Goal: Entertainment & Leisure: Browse casually

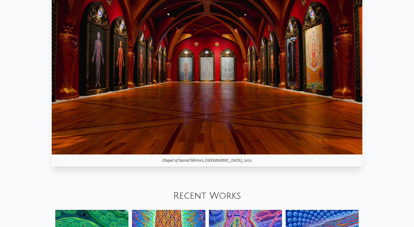
scroll to position [577, 0]
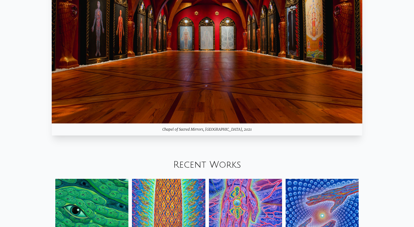
click at [193, 129] on div "Chapel of Sacred Mirrors, [GEOGRAPHIC_DATA], 2021" at bounding box center [207, 129] width 311 height 12
copy div "Chapel of Sacred Mirrors, [GEOGRAPHIC_DATA], 2021"
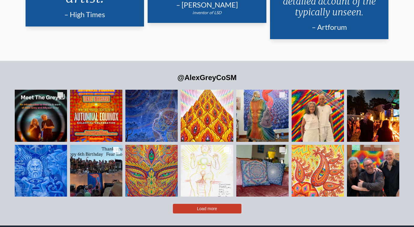
scroll to position [1273, 0]
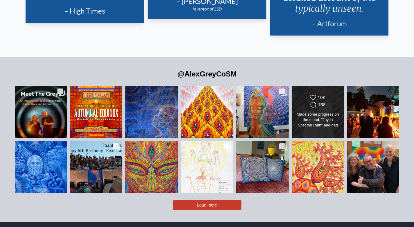
click at [329, 94] on div "Likes Count 10K Comments Count 158" at bounding box center [318, 101] width 42 height 14
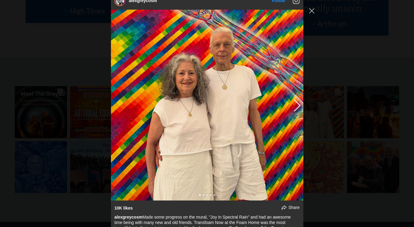
scroll to position [582, 0]
click at [296, 108] on button "Previous image" at bounding box center [296, 104] width 7 height 11
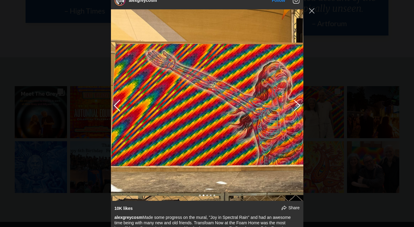
click at [296, 108] on button "Previous image" at bounding box center [296, 105] width 7 height 11
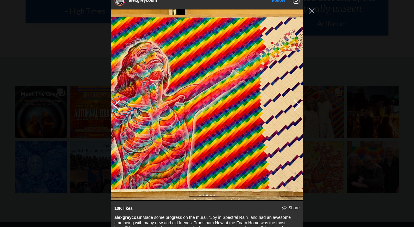
click at [295, 110] on button "Previous image" at bounding box center [296, 105] width 7 height 11
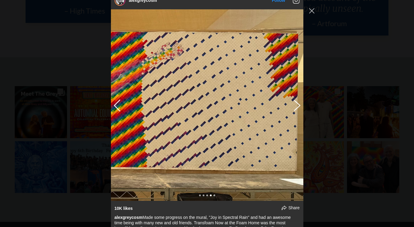
click at [296, 110] on button "Previous image" at bounding box center [296, 105] width 7 height 11
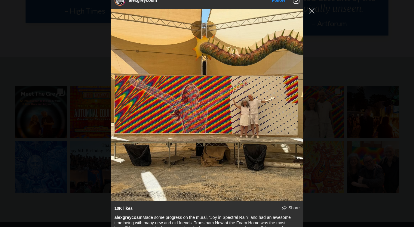
click at [291, 210] on span "Share" at bounding box center [294, 207] width 11 height 5
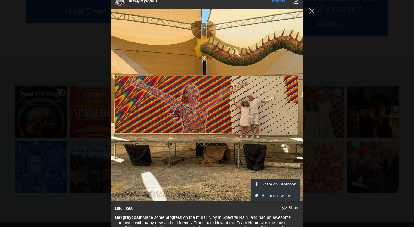
click at [316, 33] on div "alexgreycosm Follow" at bounding box center [207, 113] width 414 height 227
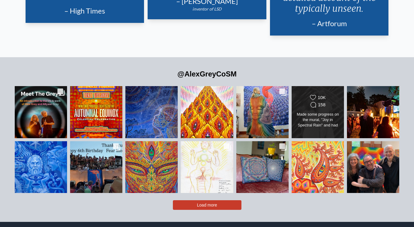
click at [314, 113] on div "Made some progress on the mural, "Joy in Spectral Rain" and had an awesome time…" at bounding box center [318, 120] width 42 height 17
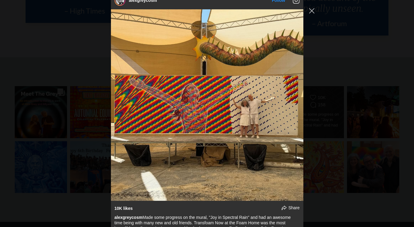
scroll to position [577, 0]
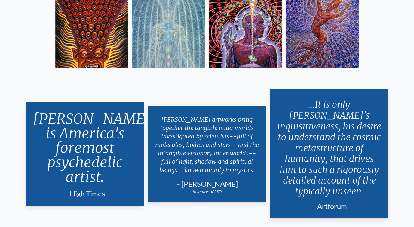
scroll to position [1172, 0]
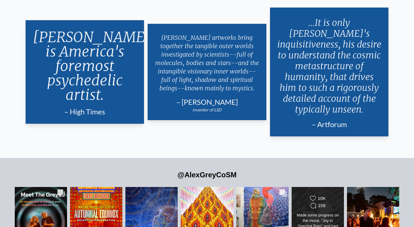
click at [302, 187] on div "Likes Count 10K Comments Count 158 Made some progress on the mural, "Joy in Spe…" at bounding box center [318, 213] width 53 height 52
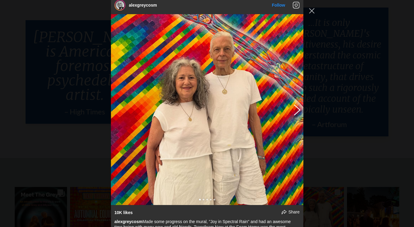
click at [299, 111] on button "Previous image" at bounding box center [296, 109] width 7 height 11
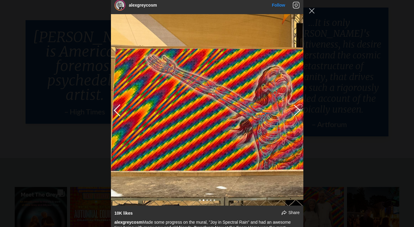
click at [299, 111] on button "Previous image" at bounding box center [296, 109] width 7 height 11
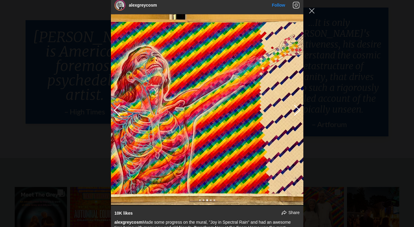
click at [299, 111] on button "Previous image" at bounding box center [296, 109] width 7 height 11
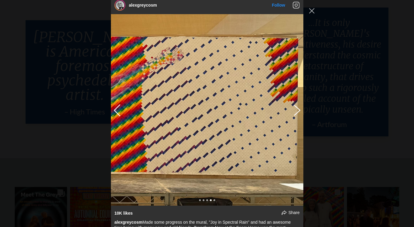
click at [299, 111] on button "Previous image" at bounding box center [296, 109] width 7 height 11
